Goal: Find specific page/section: Find specific page/section

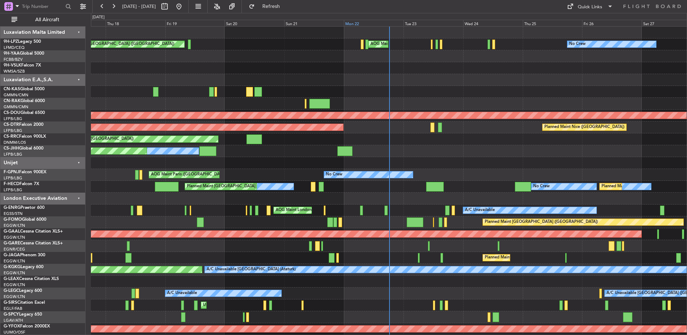
click at [385, 22] on div "Mon 22" at bounding box center [374, 23] width 60 height 6
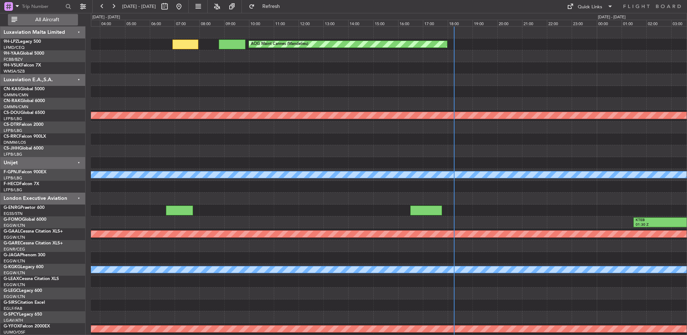
click at [40, 24] on button "All Aircraft" at bounding box center [43, 19] width 70 height 11
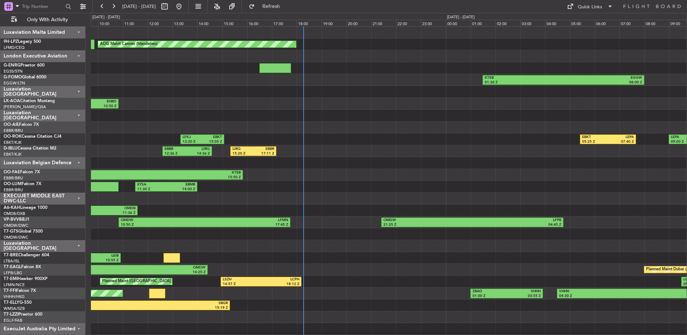
click at [315, 169] on div "AOG Maint Cannes (Mandelieu) KTEB 01:30 Z EGGW 08:00 Z LFMN 09:00 Z EHRD 10:50 …" at bounding box center [388, 205] width 595 height 356
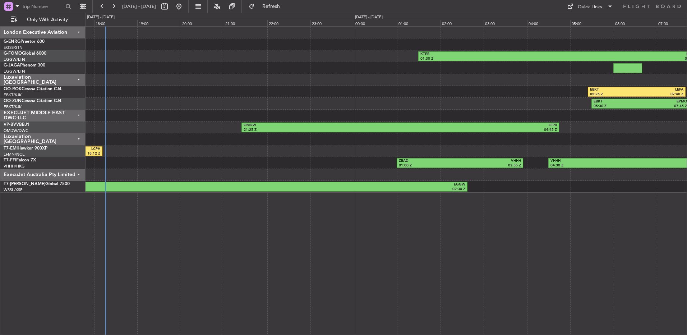
click at [242, 153] on div "LSZH 14:57 Z LCPH 18:12 Z LCPH 09:30 Z EGSS 13:50 Z" at bounding box center [385, 151] width 601 height 12
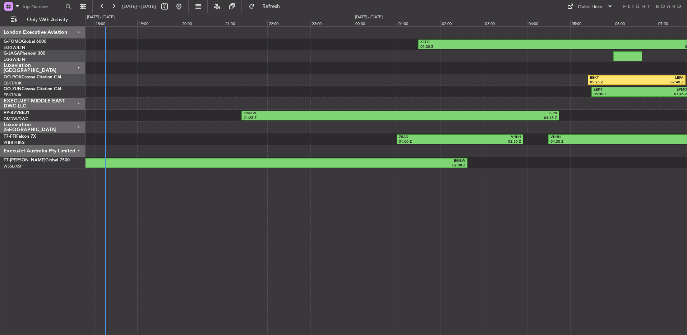
click at [50, 149] on div "ExecuJet Australia Pty Limited" at bounding box center [42, 151] width 85 height 12
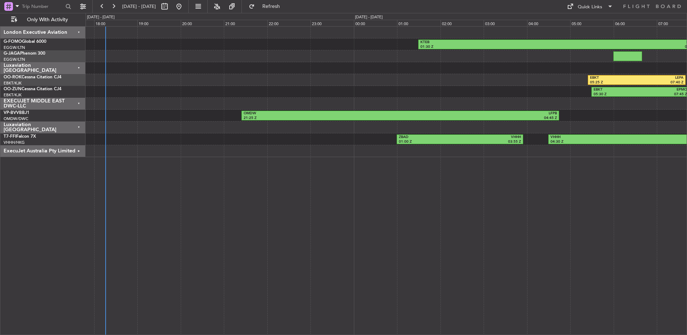
click at [61, 128] on div "Luxaviation [GEOGRAPHIC_DATA]" at bounding box center [42, 127] width 85 height 12
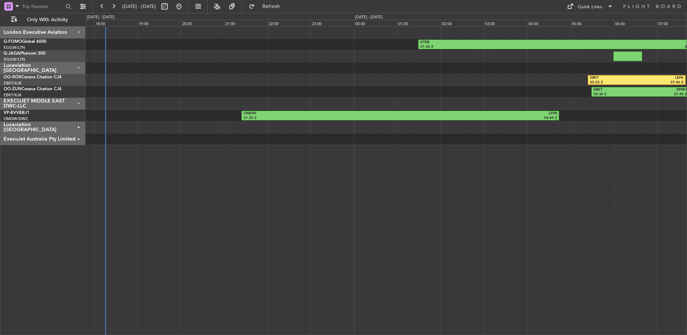
click at [64, 104] on div "EXECUJET MIDDLE EAST DWC-LLC" at bounding box center [42, 104] width 85 height 12
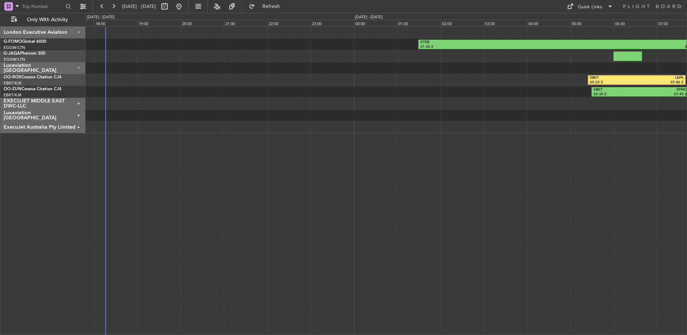
click at [64, 104] on div "EXECUJET MIDDLE EAST DWC-LLC" at bounding box center [42, 104] width 85 height 12
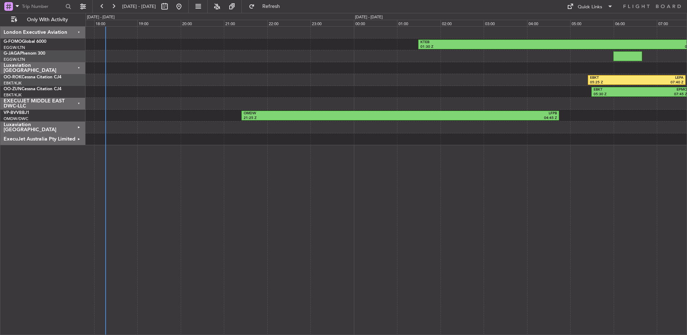
click at [64, 104] on div "EXECUJET MIDDLE EAST DWC-LLC" at bounding box center [42, 104] width 85 height 12
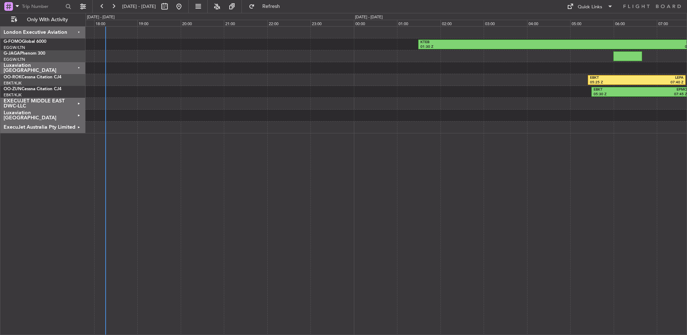
click at [64, 104] on div "EXECUJET MIDDLE EAST DWC-LLC" at bounding box center [42, 104] width 85 height 12
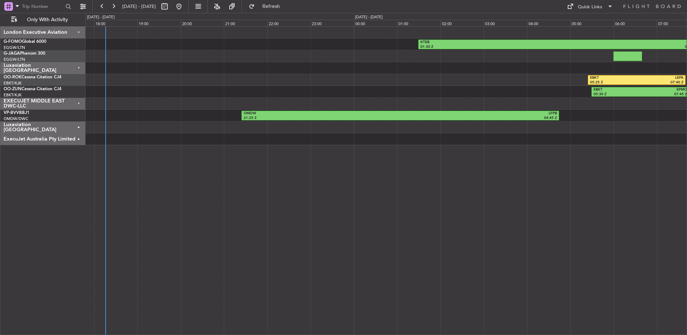
click at [64, 104] on div "EXECUJET MIDDLE EAST DWC-LLC" at bounding box center [42, 104] width 85 height 12
